Goal: Communication & Community: Answer question/provide support

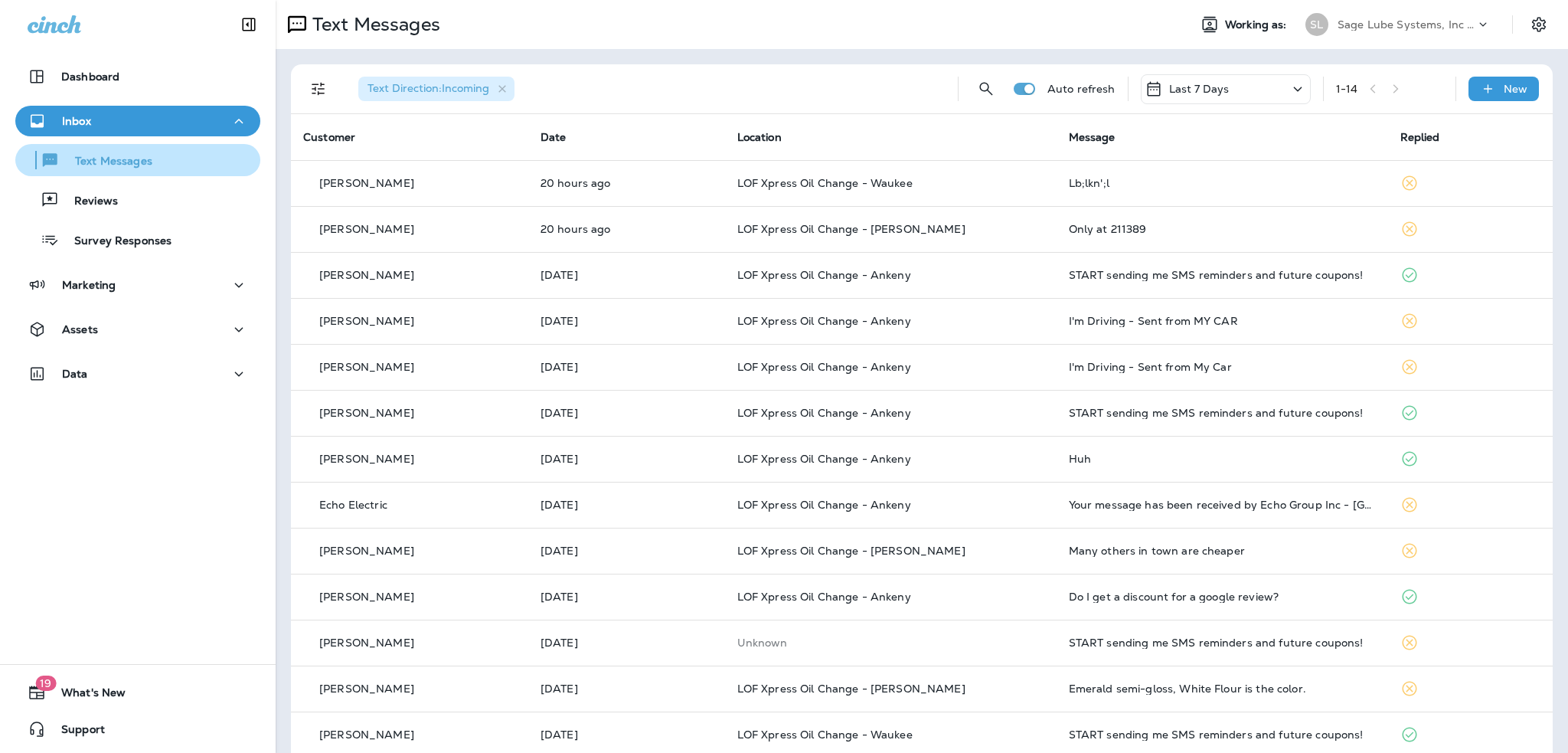
click at [123, 158] on p "Text Messages" at bounding box center [105, 162] width 93 height 14
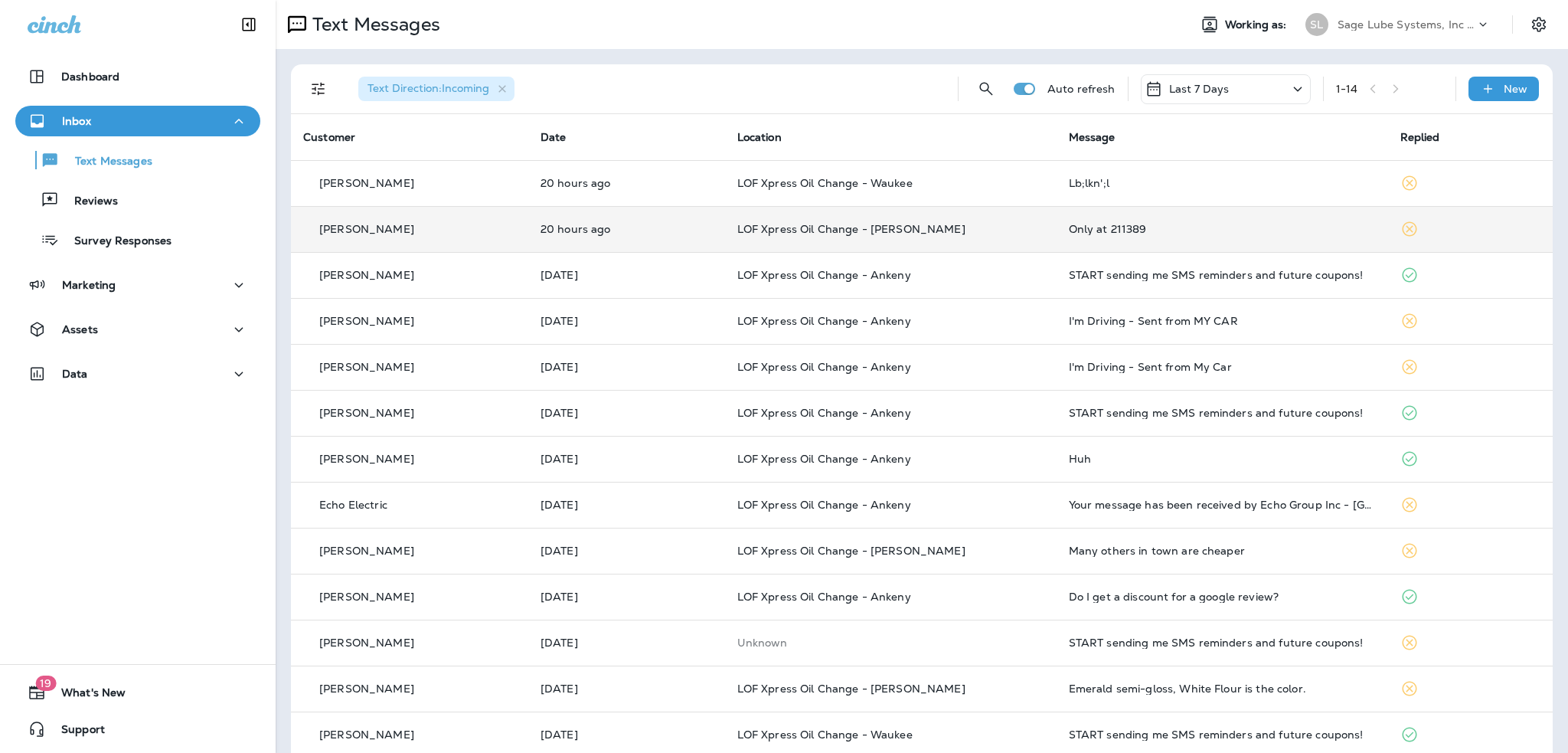
click at [1115, 236] on td "Only at 211389" at bounding box center [1223, 229] width 332 height 46
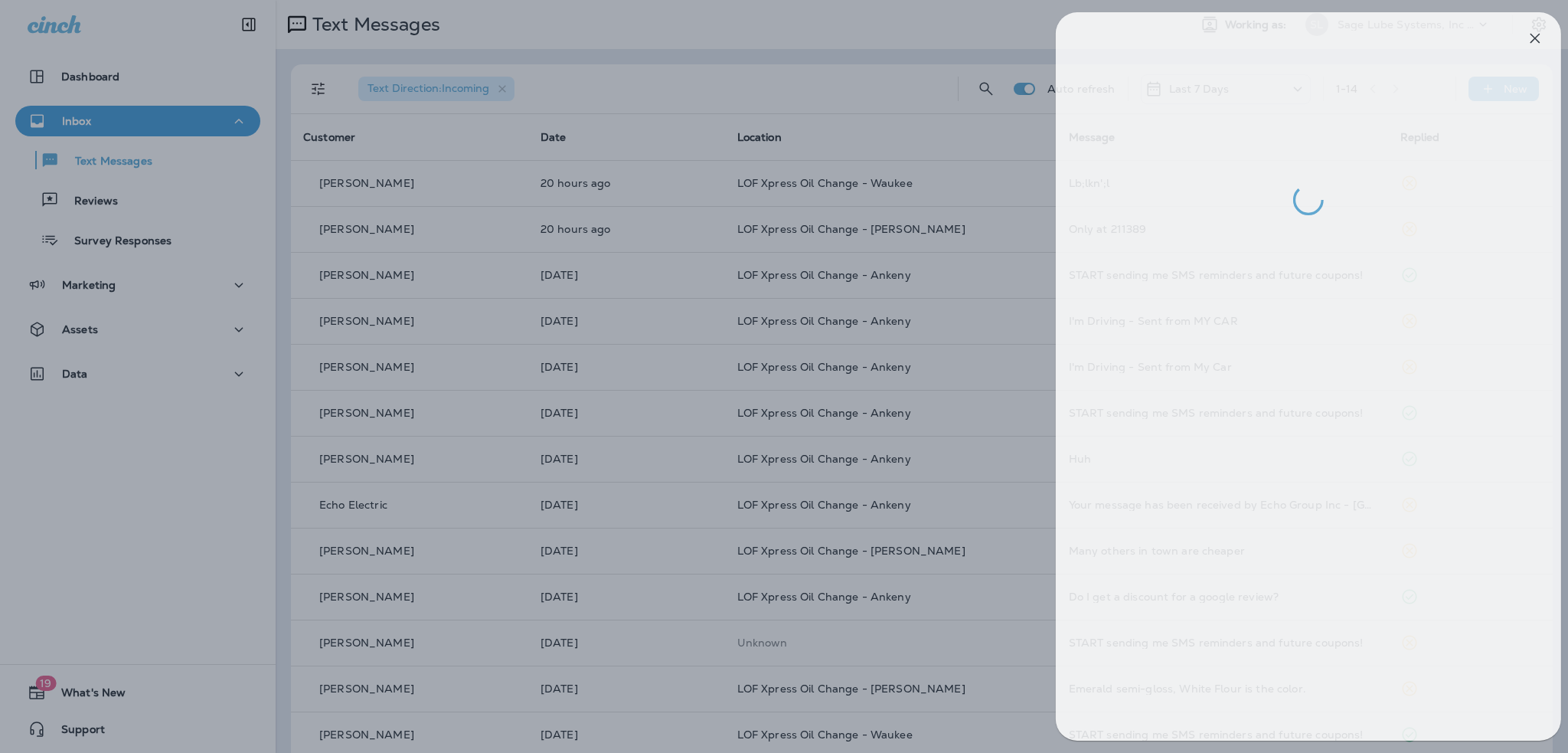
click at [68, 120] on div at bounding box center [796, 376] width 1568 height 753
